Goal: Transaction & Acquisition: Purchase product/service

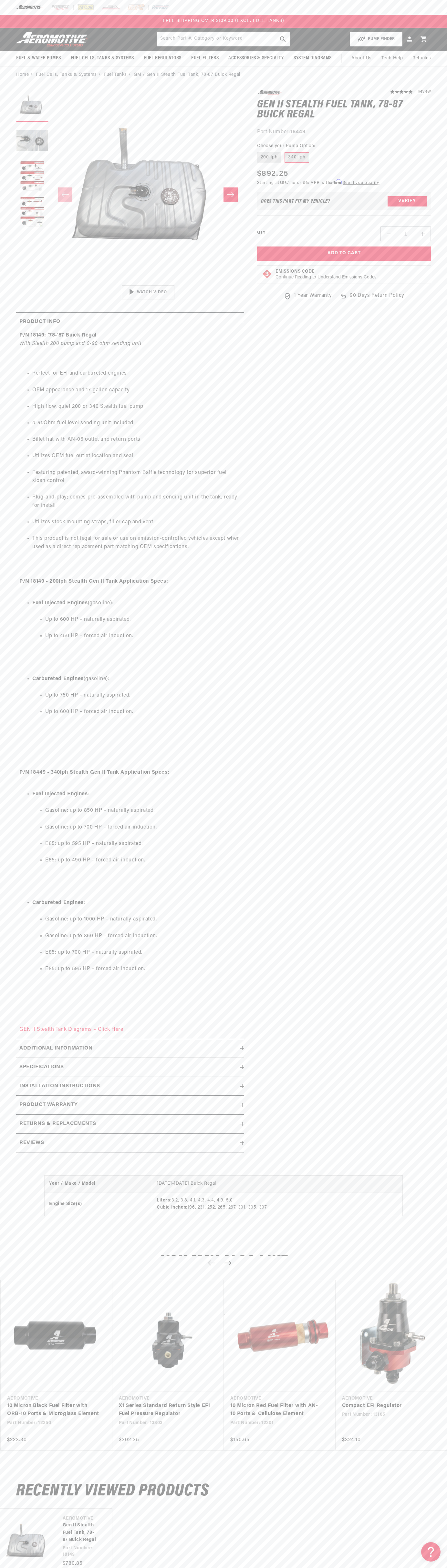
click at [163, 12] on div at bounding box center [224, 7] width 447 height 15
click at [445, 618] on section "5.0 star rating 1 Review Gen II Stealth Fuel Tank, 78-87 Buick Regal Gen II Ste…" at bounding box center [224, 623] width 447 height 1080
click at [270, 1563] on html "Skip to content Your cart Your cart is empty Loading... You may also like Subto…" at bounding box center [224, 784] width 447 height 1568
click at [2, 843] on section "5.0 star rating 1 Review Gen II Stealth Fuel Tank, 78-87 Buick Regal Gen II Ste…" at bounding box center [224, 623] width 447 height 1080
